Goal: Find specific page/section: Find specific page/section

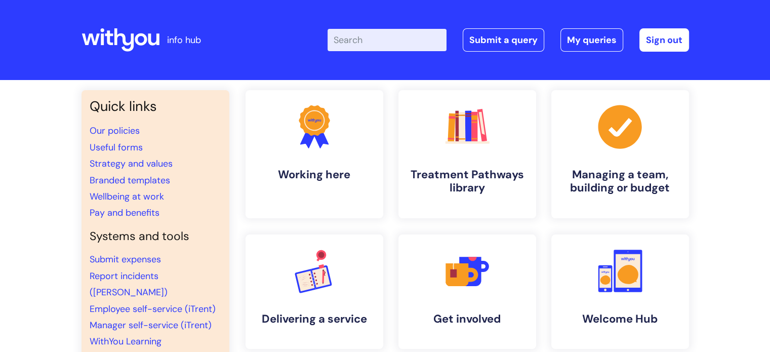
click at [356, 40] on input "Enter your search term here..." at bounding box center [386, 40] width 119 height 22
type input "brand centre"
click button "Search" at bounding box center [0, 0] width 0 height 0
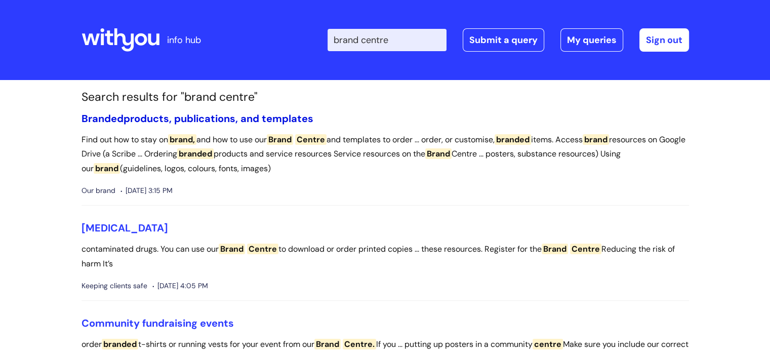
click at [184, 119] on link "Branded products, publications, and templates" at bounding box center [197, 118] width 232 height 13
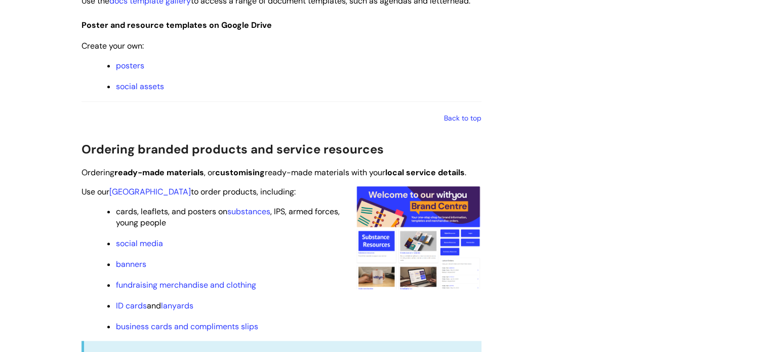
scroll to position [870, 0]
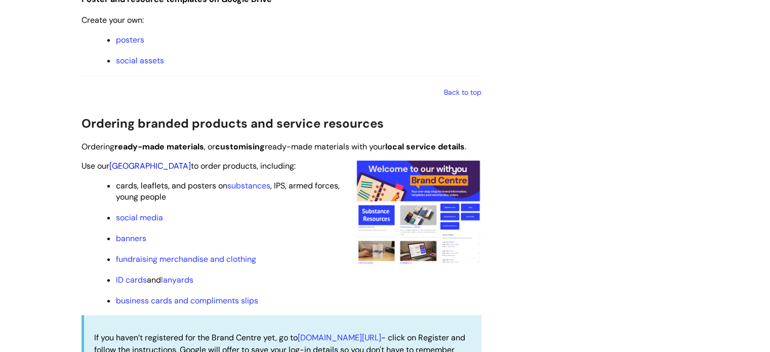
click at [124, 165] on link "[GEOGRAPHIC_DATA]" at bounding box center [149, 165] width 81 height 11
